Goal: Information Seeking & Learning: Learn about a topic

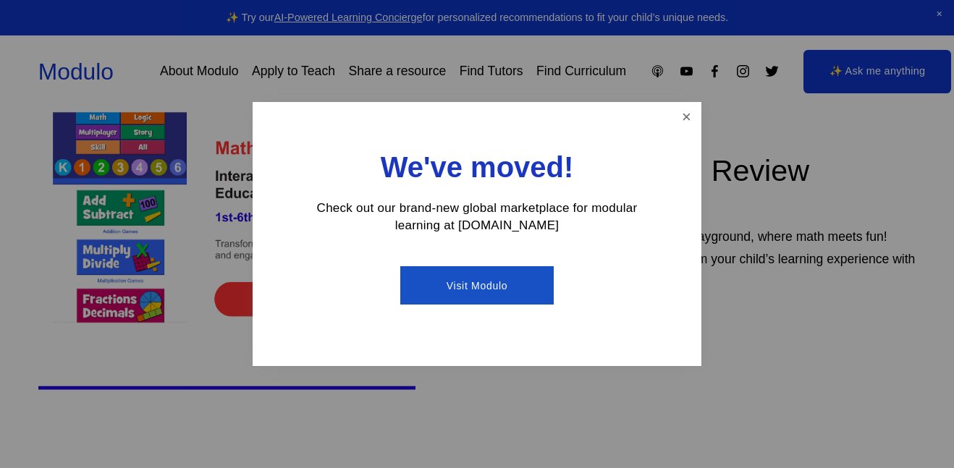
scroll to position [470, 0]
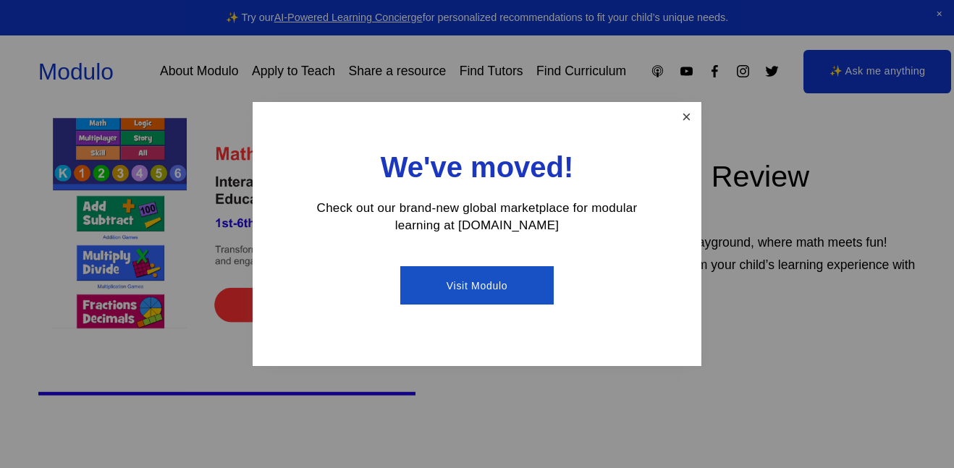
click at [681, 120] on link "Close" at bounding box center [686, 116] width 25 height 25
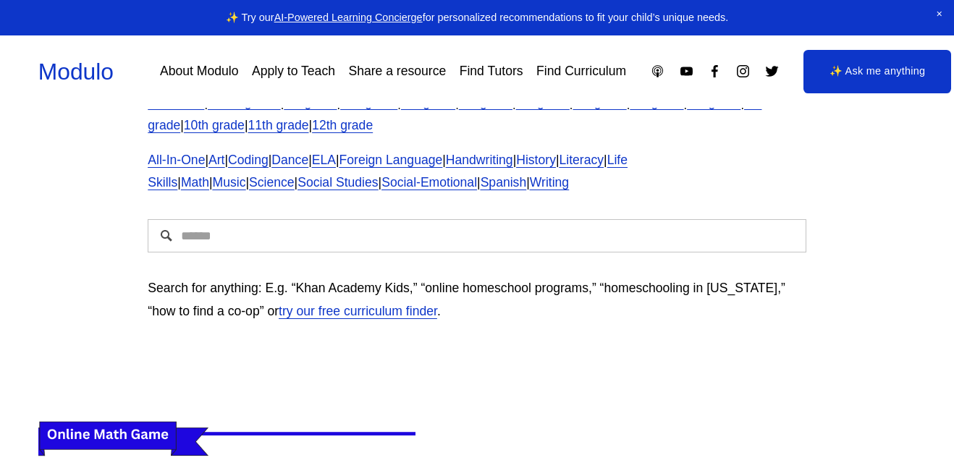
scroll to position [0, 0]
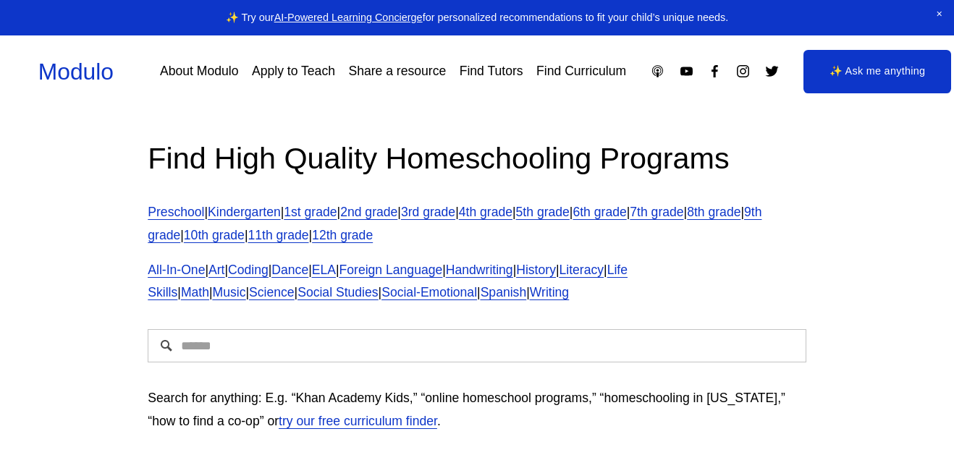
click at [276, 336] on input "Search" at bounding box center [477, 345] width 658 height 33
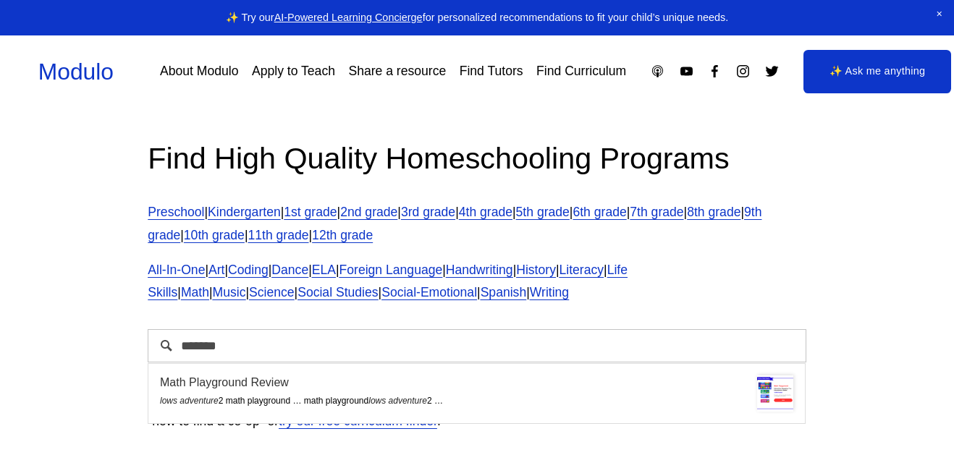
type input "*******"
click at [236, 402] on span "lows adventure 2 math playground" at bounding box center [225, 401] width 130 height 10
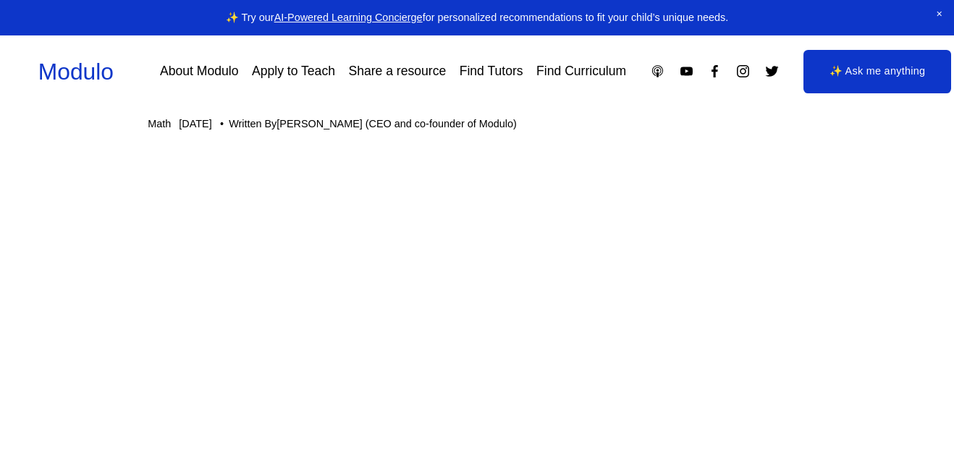
scroll to position [109, 0]
